Goal: Find specific page/section: Find specific page/section

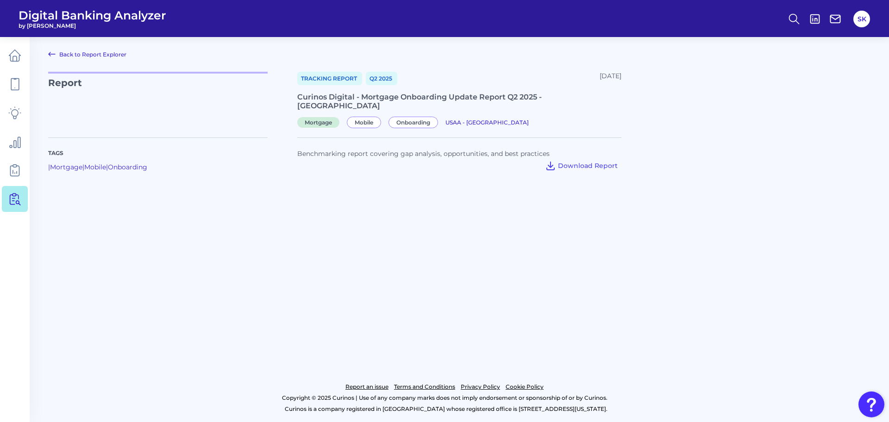
click at [50, 54] on icon at bounding box center [51, 54] width 11 height 11
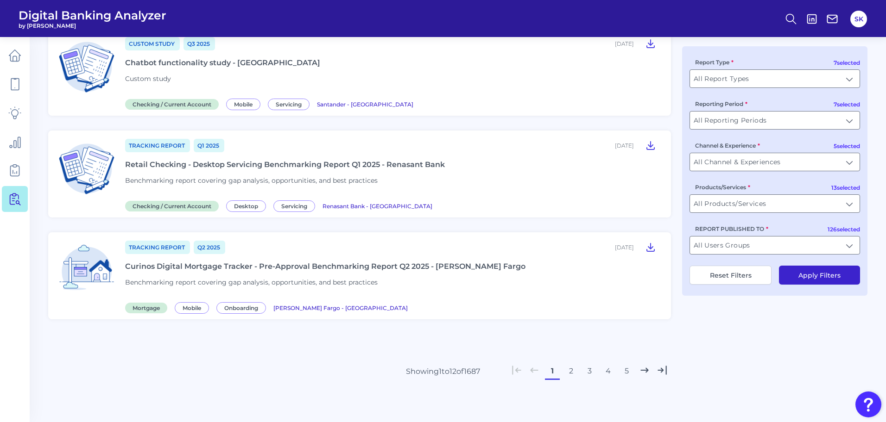
scroll to position [982, 0]
click at [751, 82] on input "All Report Types" at bounding box center [775, 79] width 170 height 18
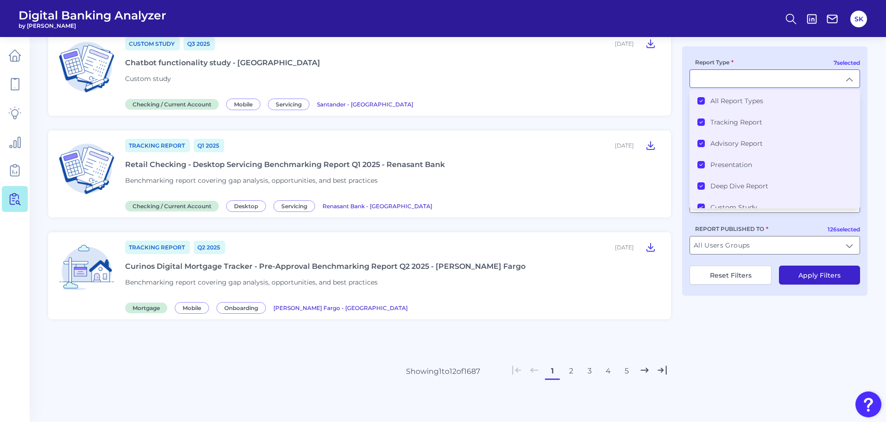
click at [702, 97] on div "All Report Types" at bounding box center [730, 101] width 66 height 8
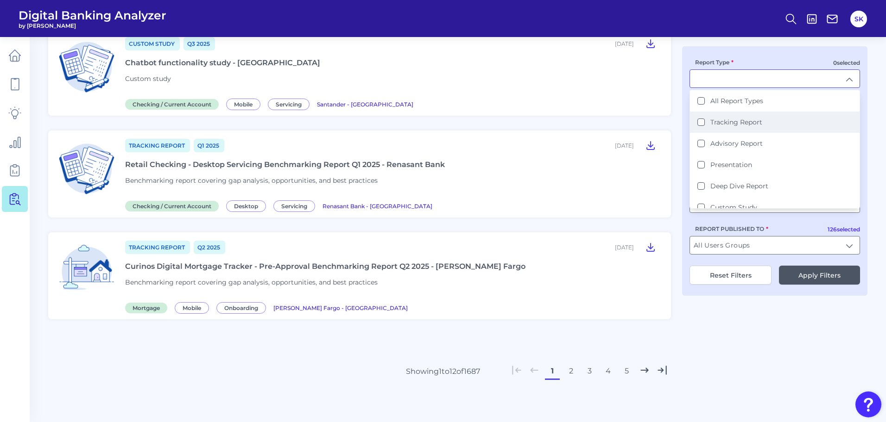
click at [705, 124] on div "Tracking Report" at bounding box center [729, 122] width 65 height 8
type input "Tracking Report"
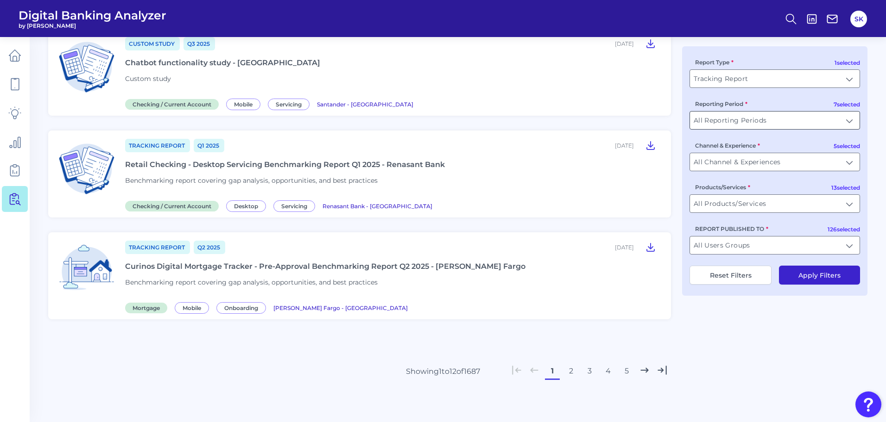
click at [740, 114] on input "All Reporting Periods" at bounding box center [775, 121] width 170 height 18
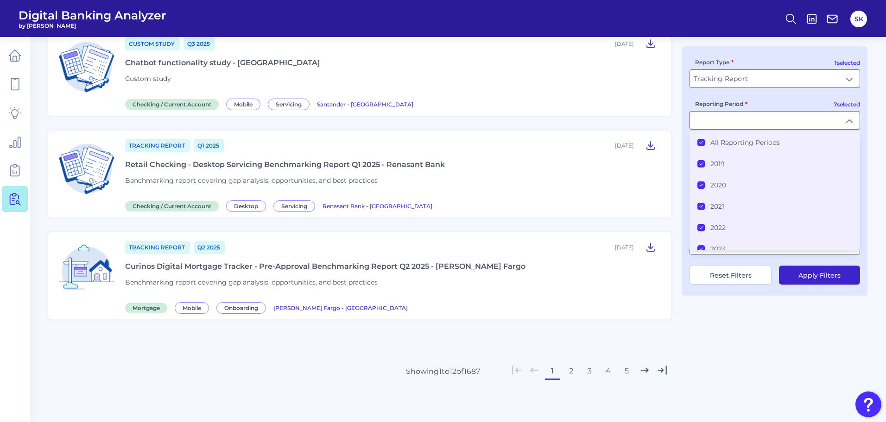
click at [702, 139] on div "All Reporting Periods" at bounding box center [738, 143] width 82 height 8
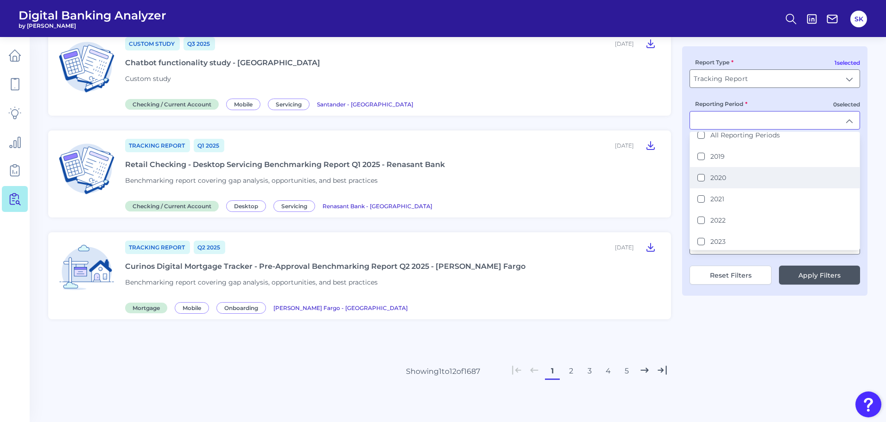
scroll to position [52, 0]
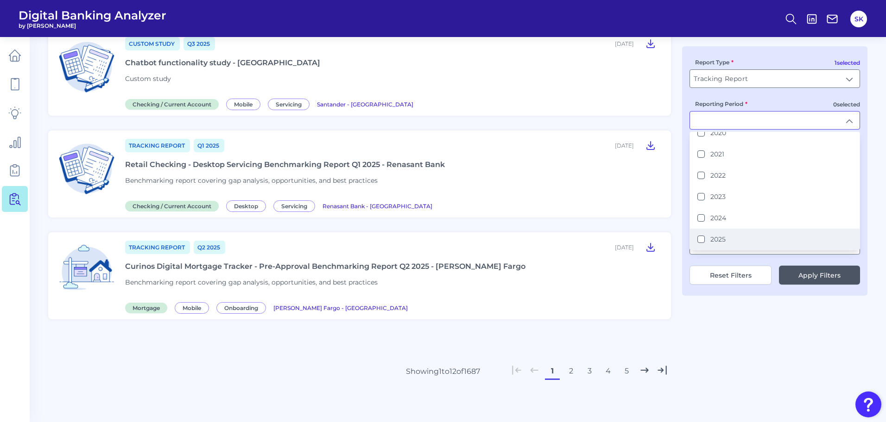
click at [699, 240] on button "2025" at bounding box center [700, 239] width 7 height 7
type input "2025"
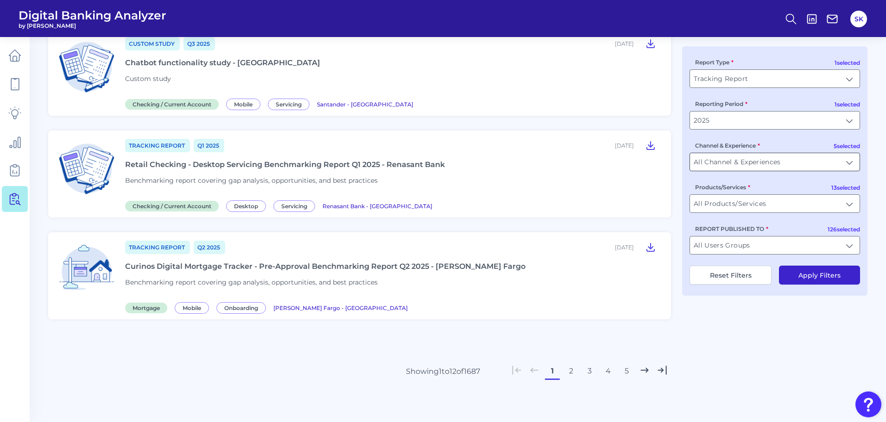
click at [750, 160] on input "All Channel & Experiences" at bounding box center [775, 162] width 170 height 18
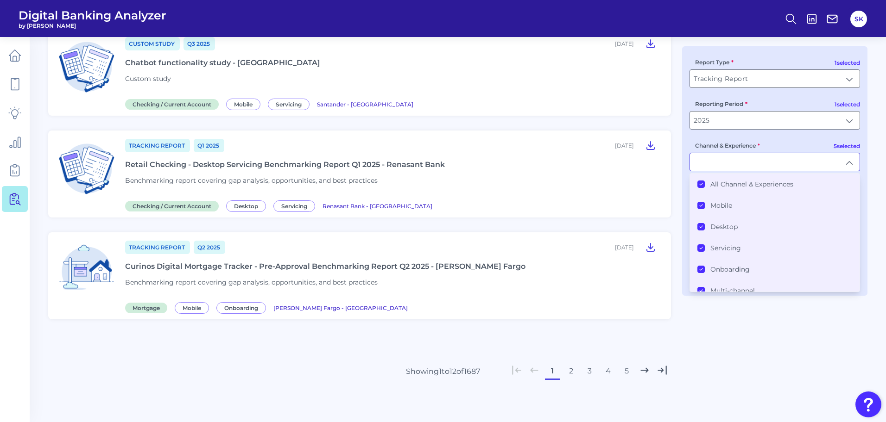
click at [701, 185] on icon at bounding box center [700, 184] width 3 height 2
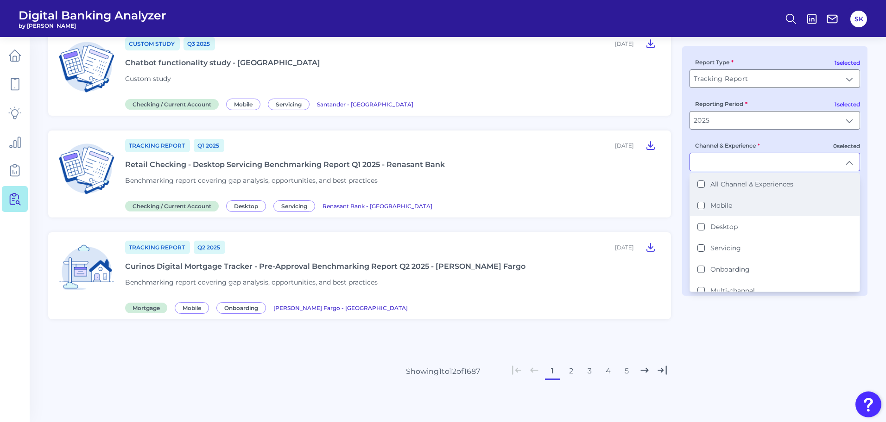
click at [702, 202] on button "Mobile" at bounding box center [700, 205] width 7 height 7
type input "Mobile"
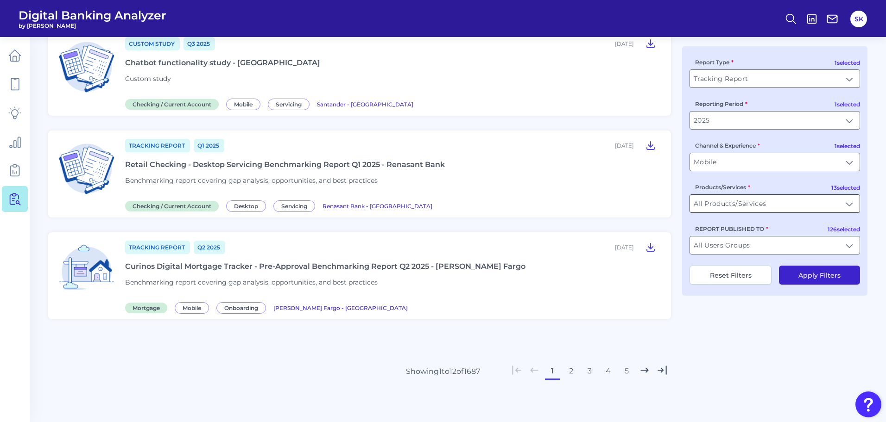
click at [758, 201] on input "All Products/Services" at bounding box center [775, 204] width 170 height 18
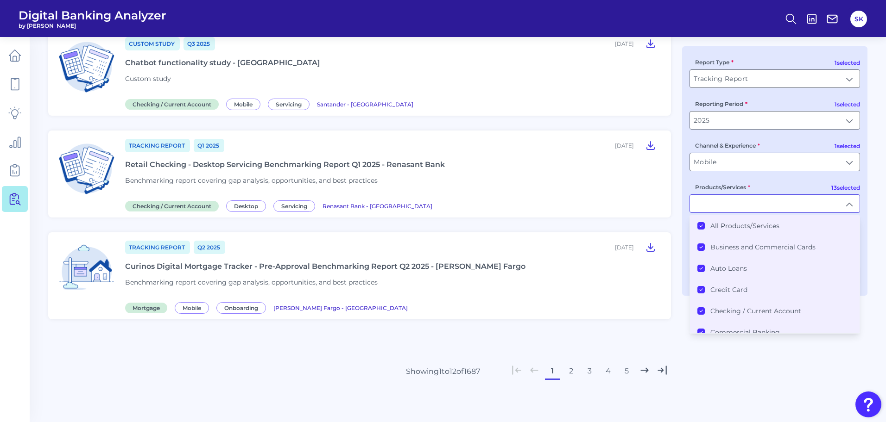
click at [702, 224] on icon at bounding box center [701, 226] width 5 height 5
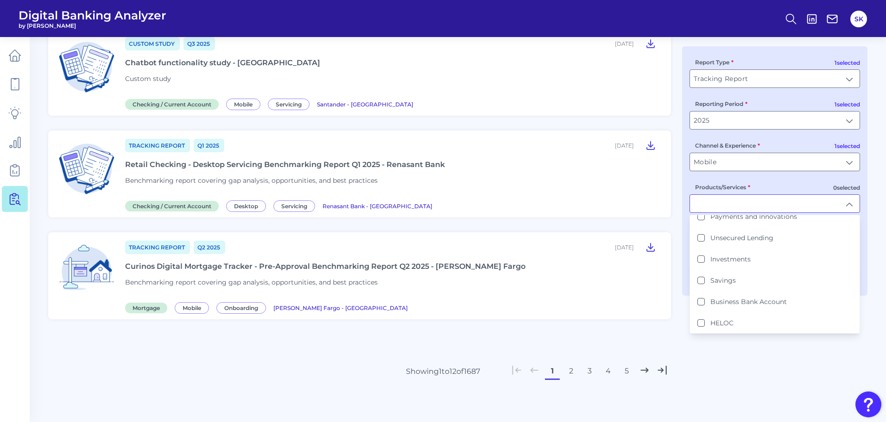
scroll to position [180, 0]
click at [725, 307] on li "Business Bank Account" at bounding box center [775, 301] width 170 height 21
type input "Business Bank Account"
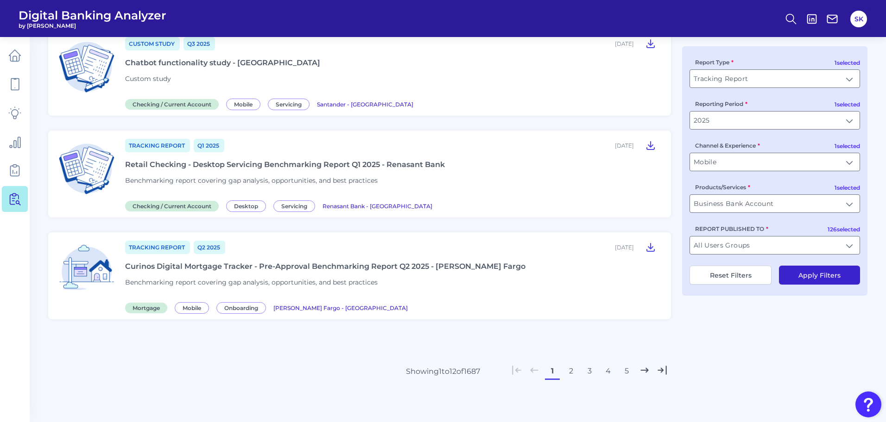
click at [810, 276] on button "Apply Filters" at bounding box center [819, 275] width 81 height 19
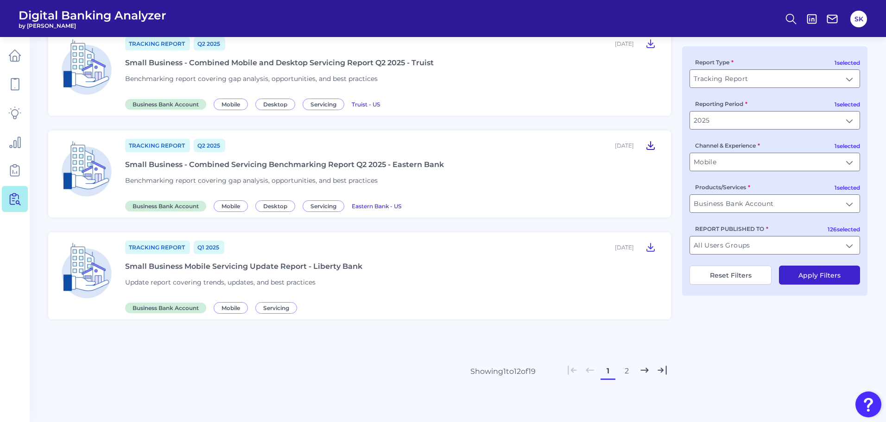
click at [645, 147] on icon at bounding box center [650, 145] width 11 height 11
